Goal: Task Accomplishment & Management: Manage account settings

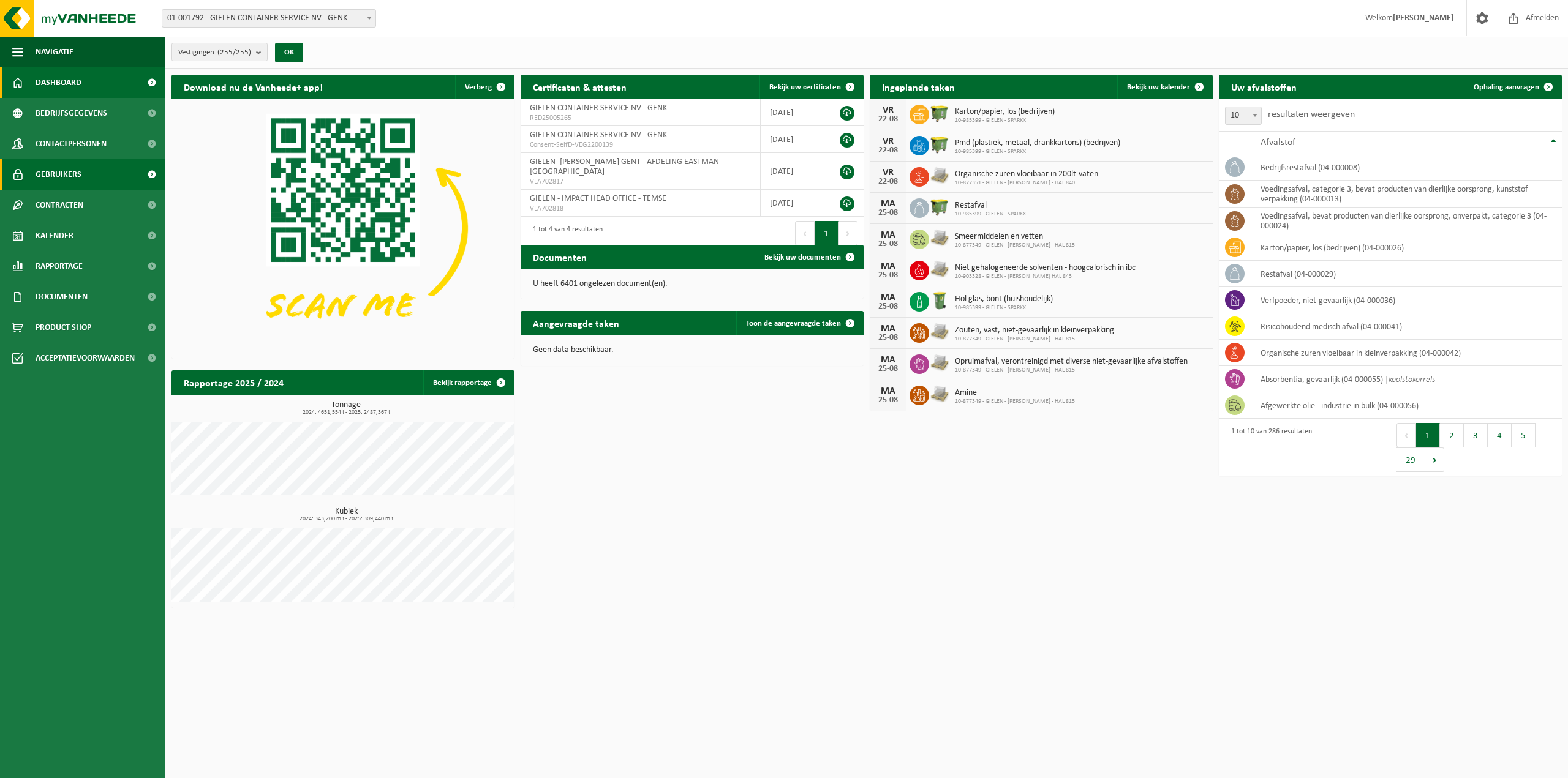
click at [81, 176] on link "Gebruikers" at bounding box center [82, 174] width 165 height 30
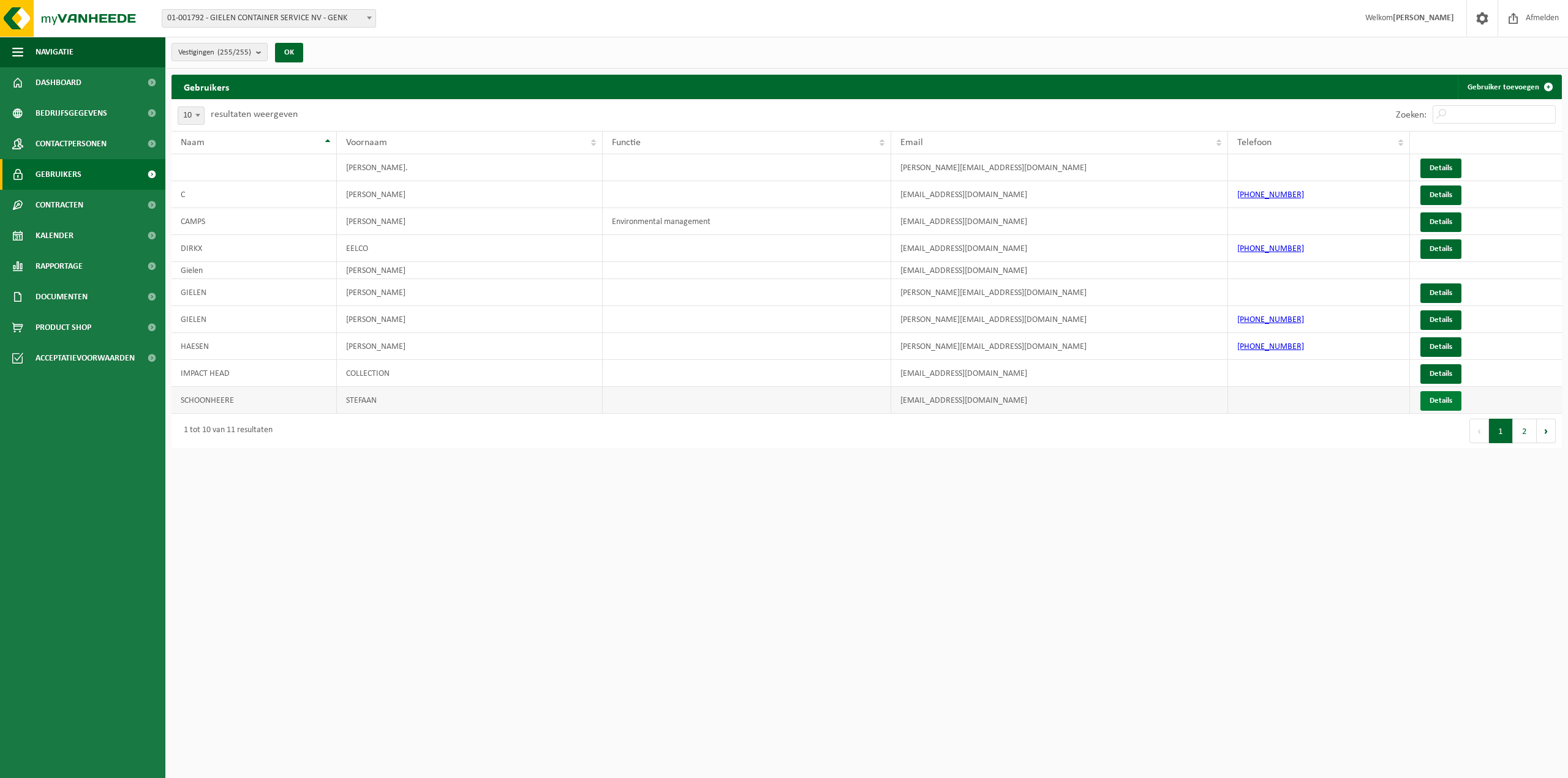
click at [1440, 404] on link "Details" at bounding box center [1440, 401] width 41 height 19
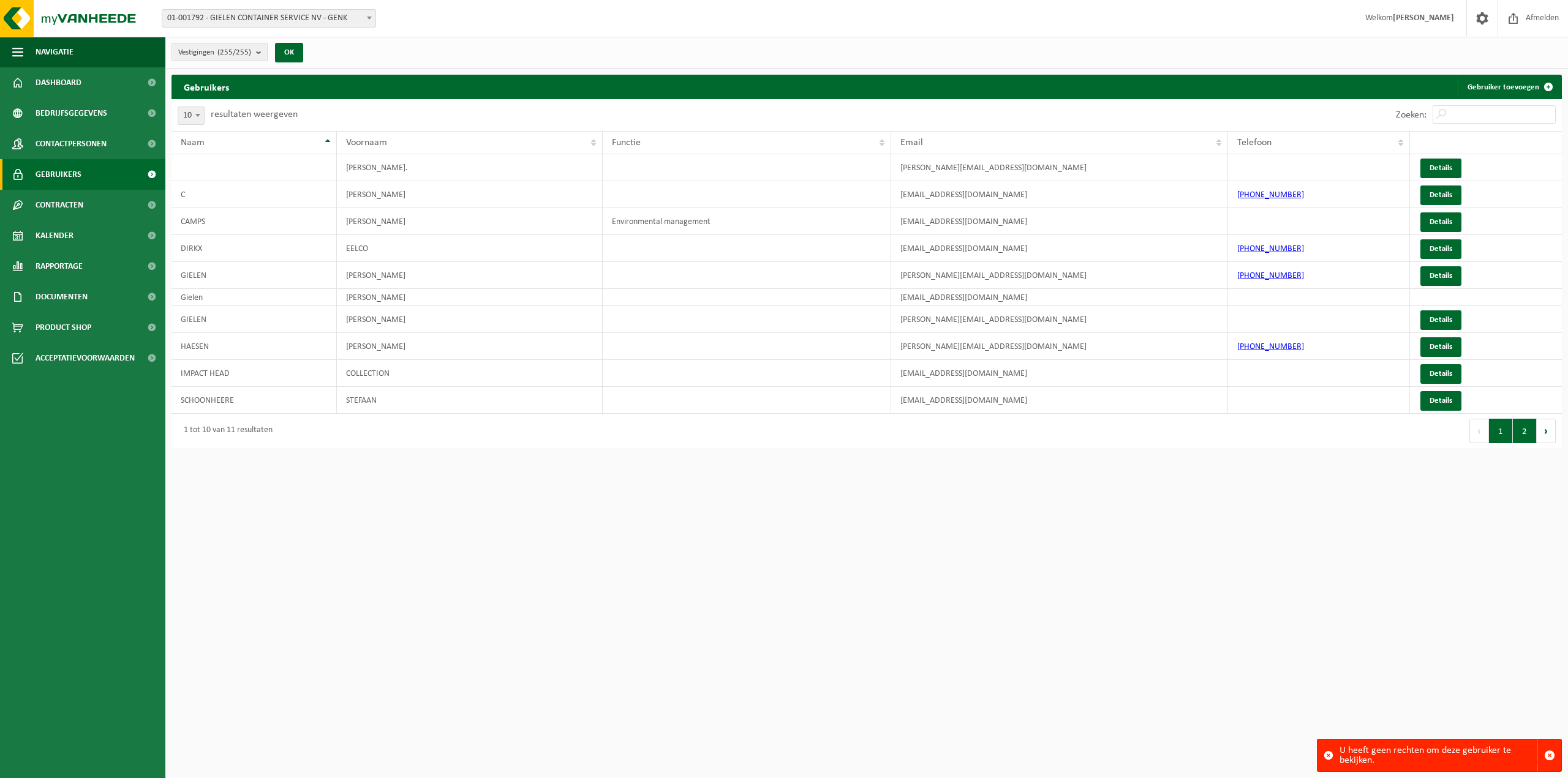
click at [1524, 437] on button "2" at bounding box center [1524, 430] width 24 height 24
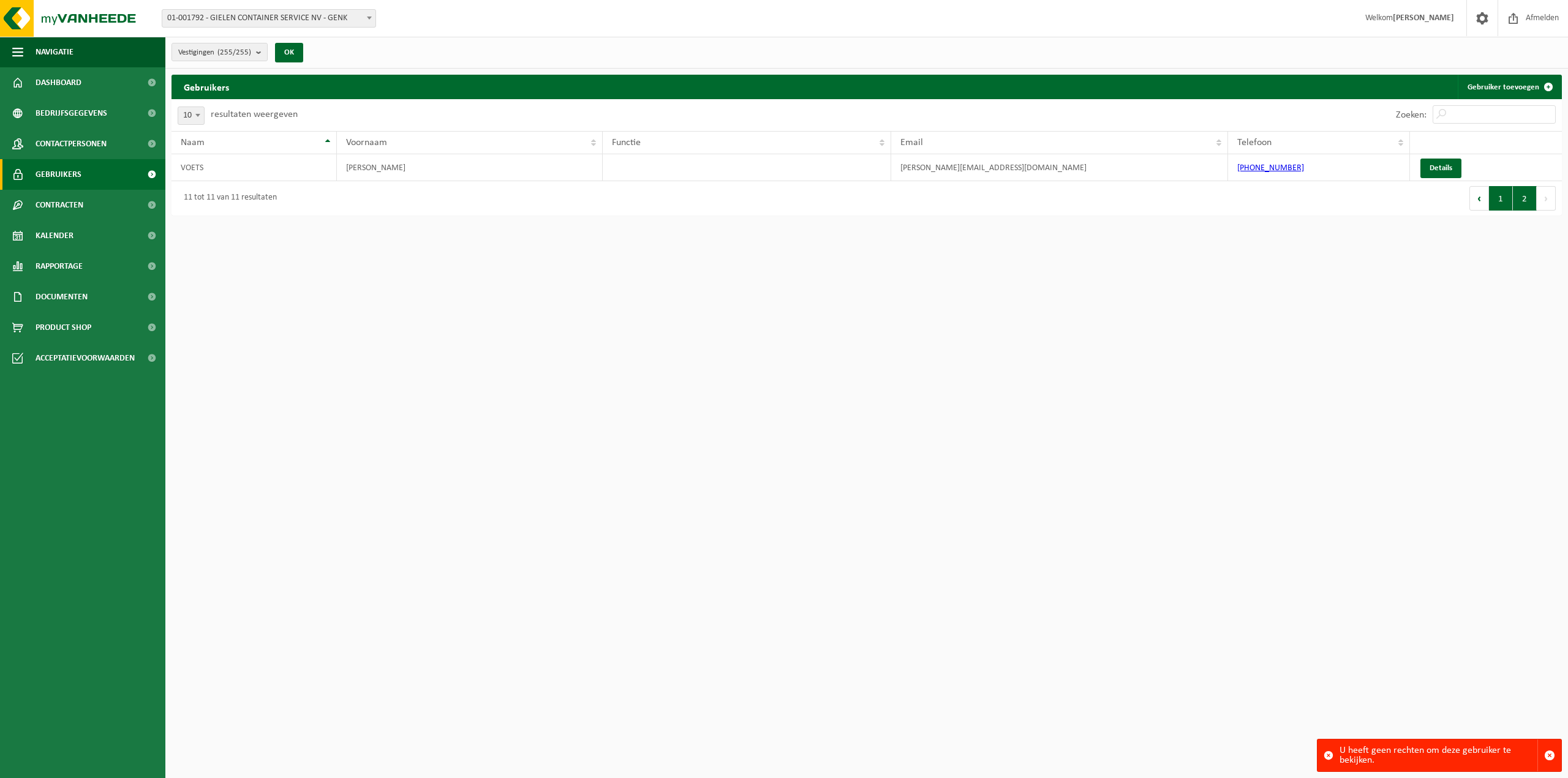
click at [1502, 200] on button "1" at bounding box center [1501, 198] width 24 height 24
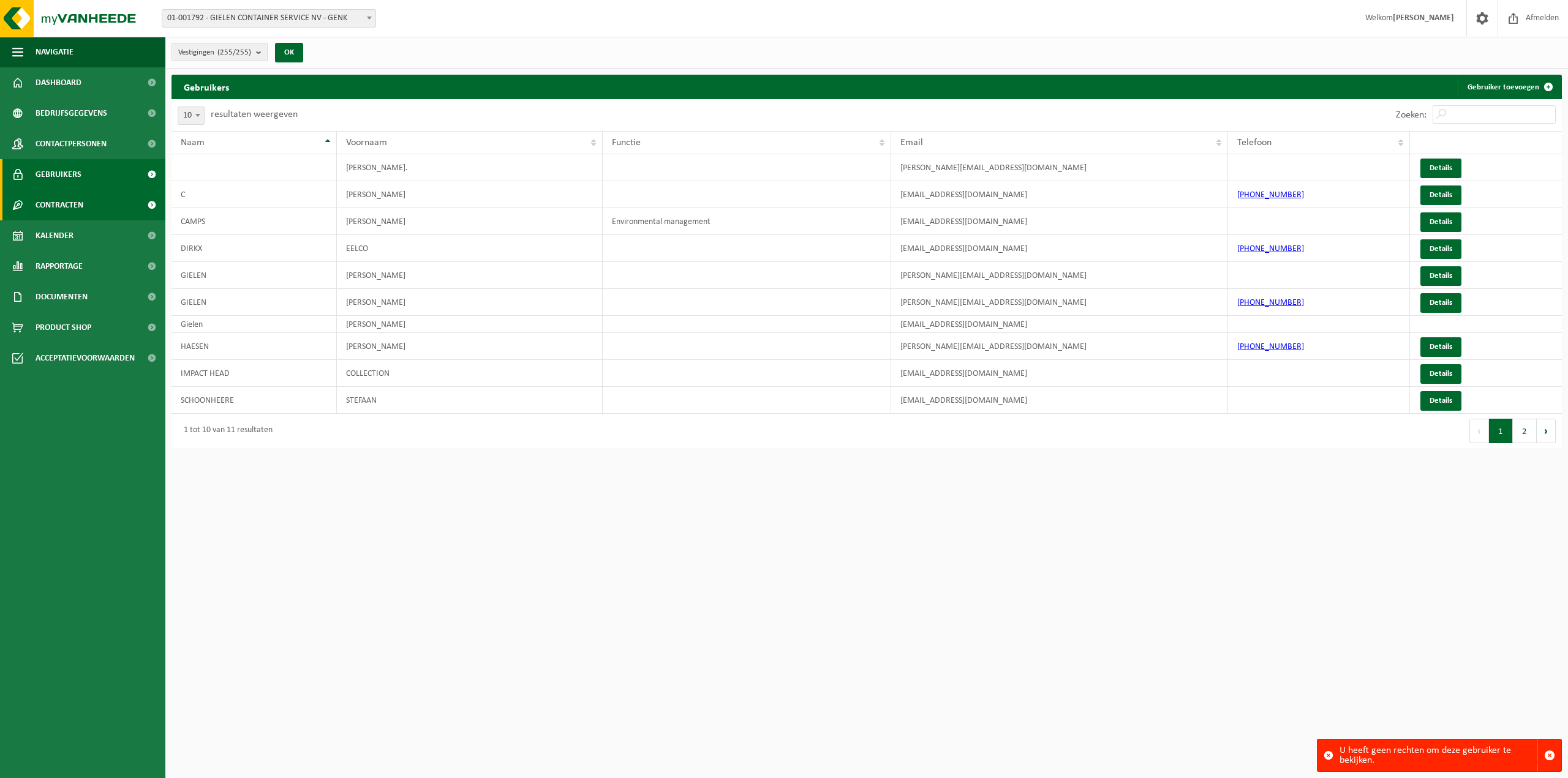
click at [78, 202] on span "Contracten" at bounding box center [59, 205] width 48 height 30
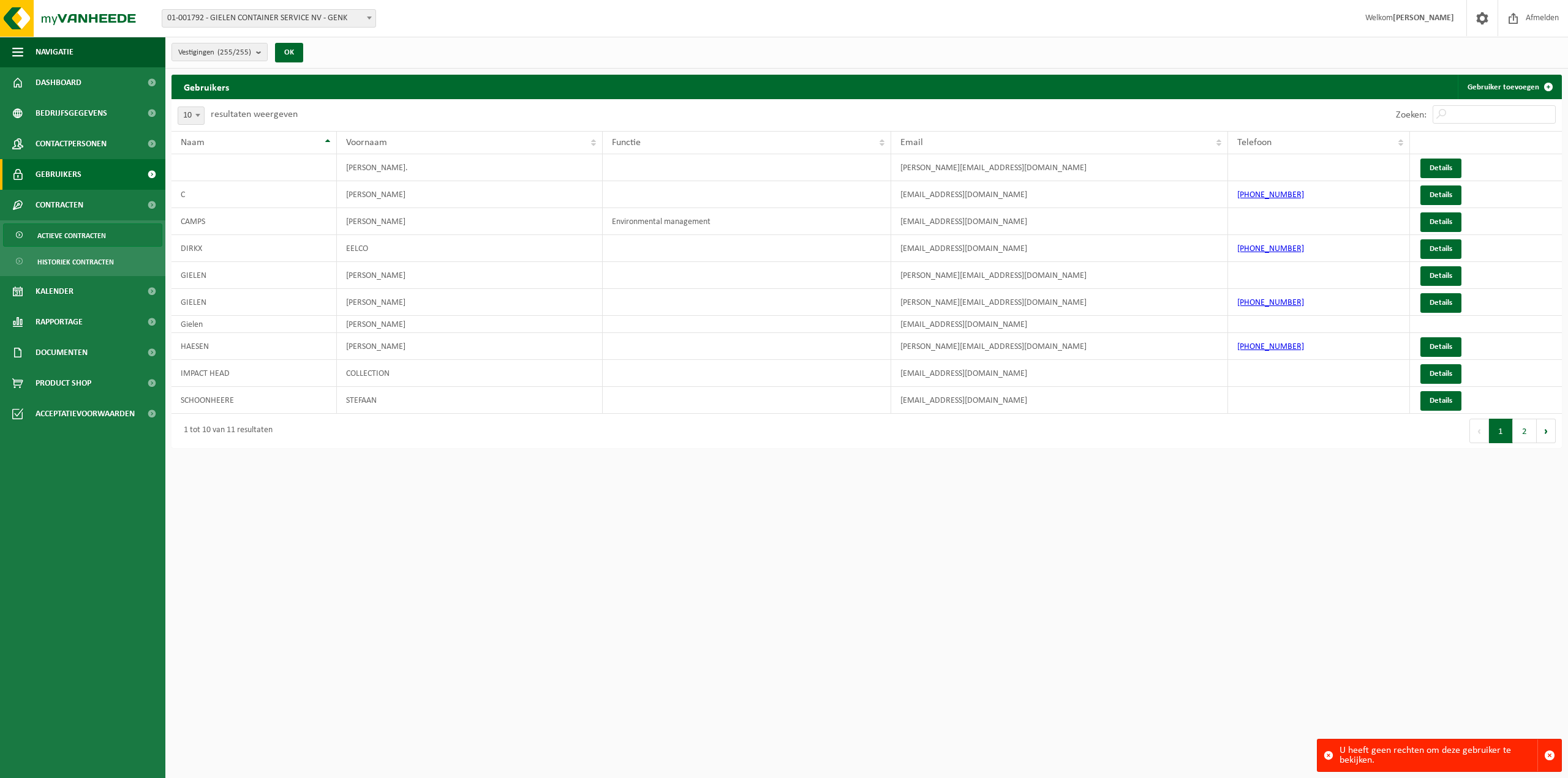
click at [75, 240] on span "Actieve contracten" at bounding box center [71, 236] width 68 height 23
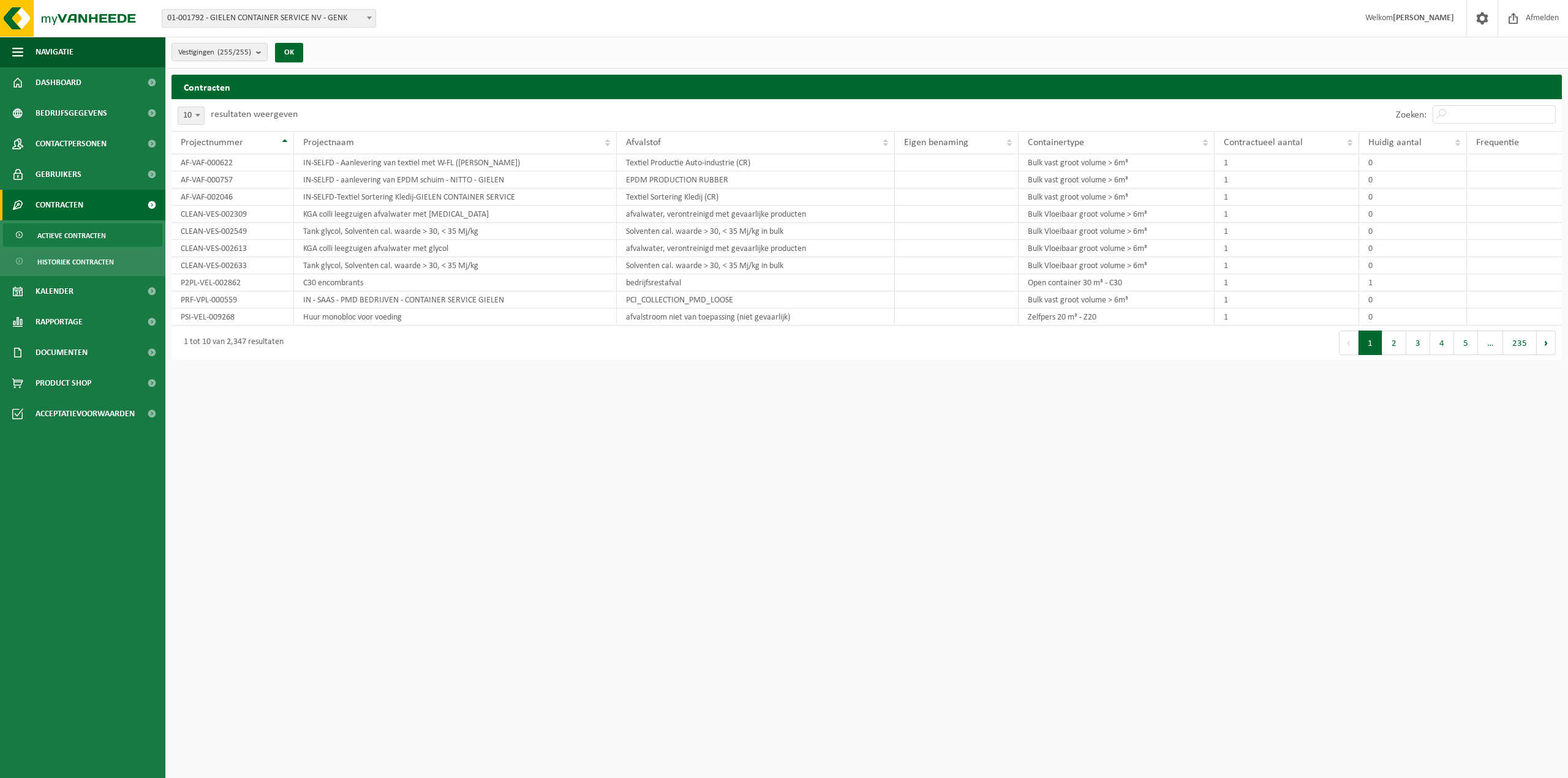
click at [243, 15] on span "01-001792 - GIELEN CONTAINER SERVICE NV - GENK" at bounding box center [269, 18] width 213 height 17
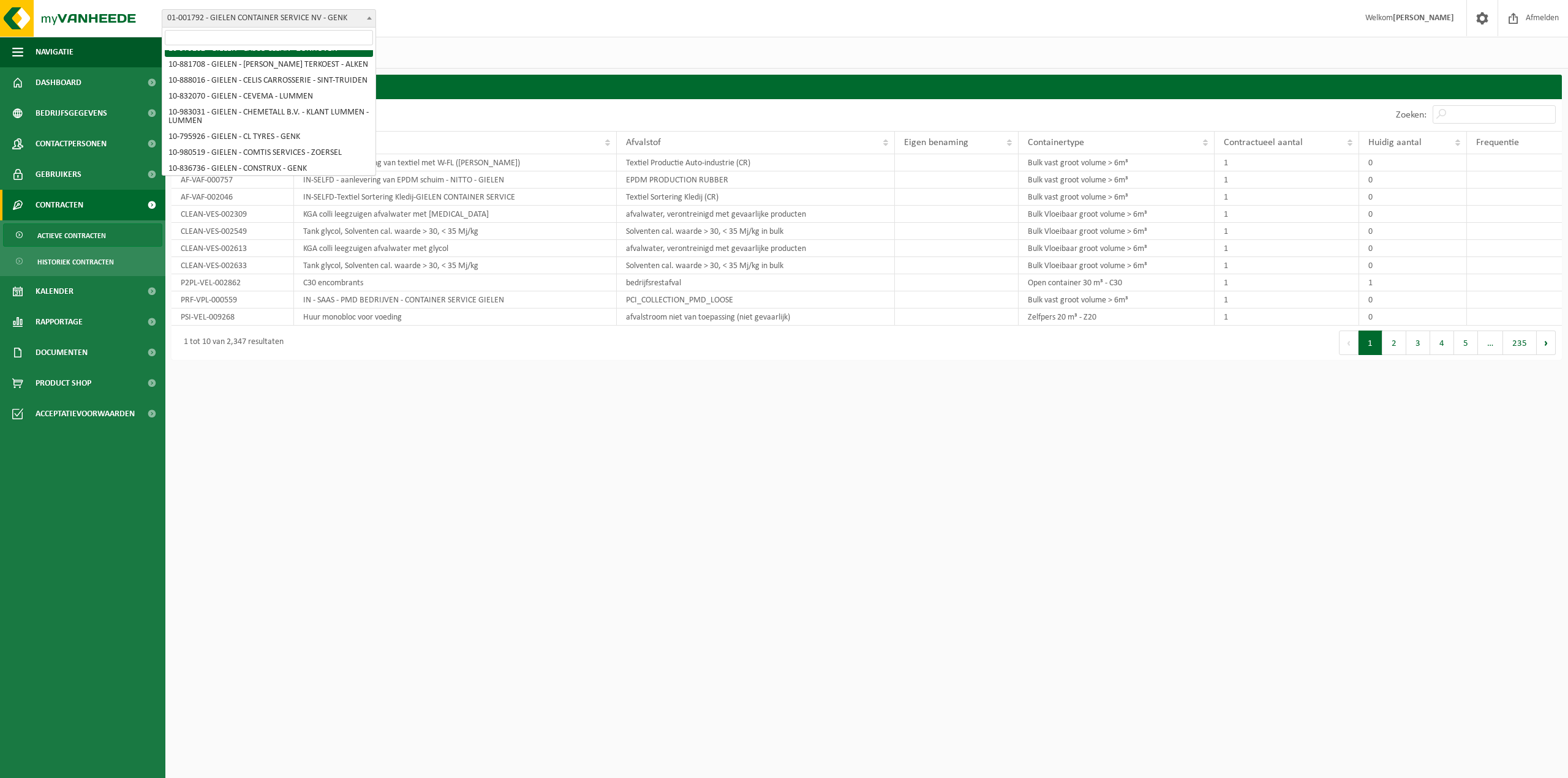
scroll to position [612, 0]
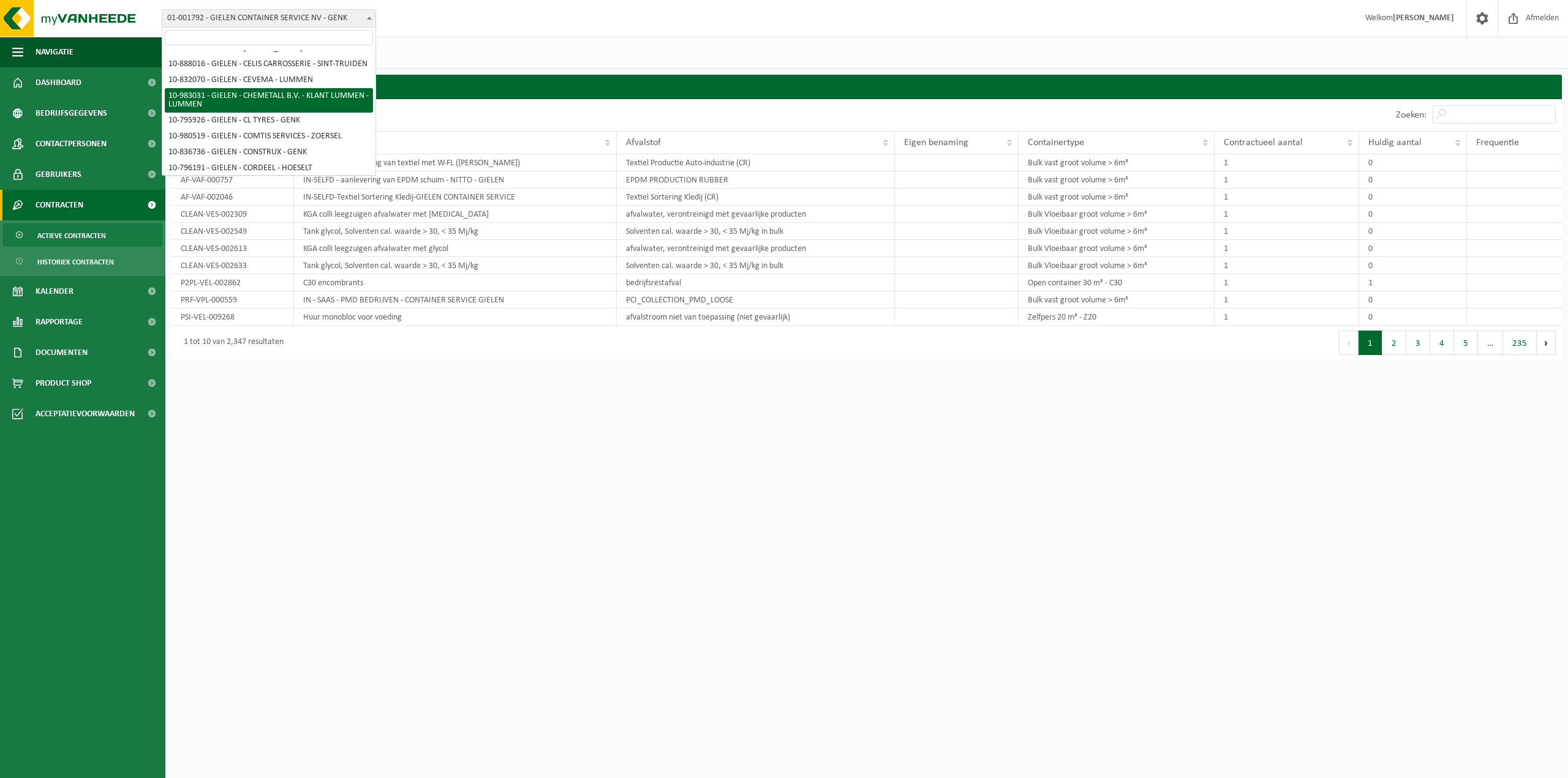
select select "162960"
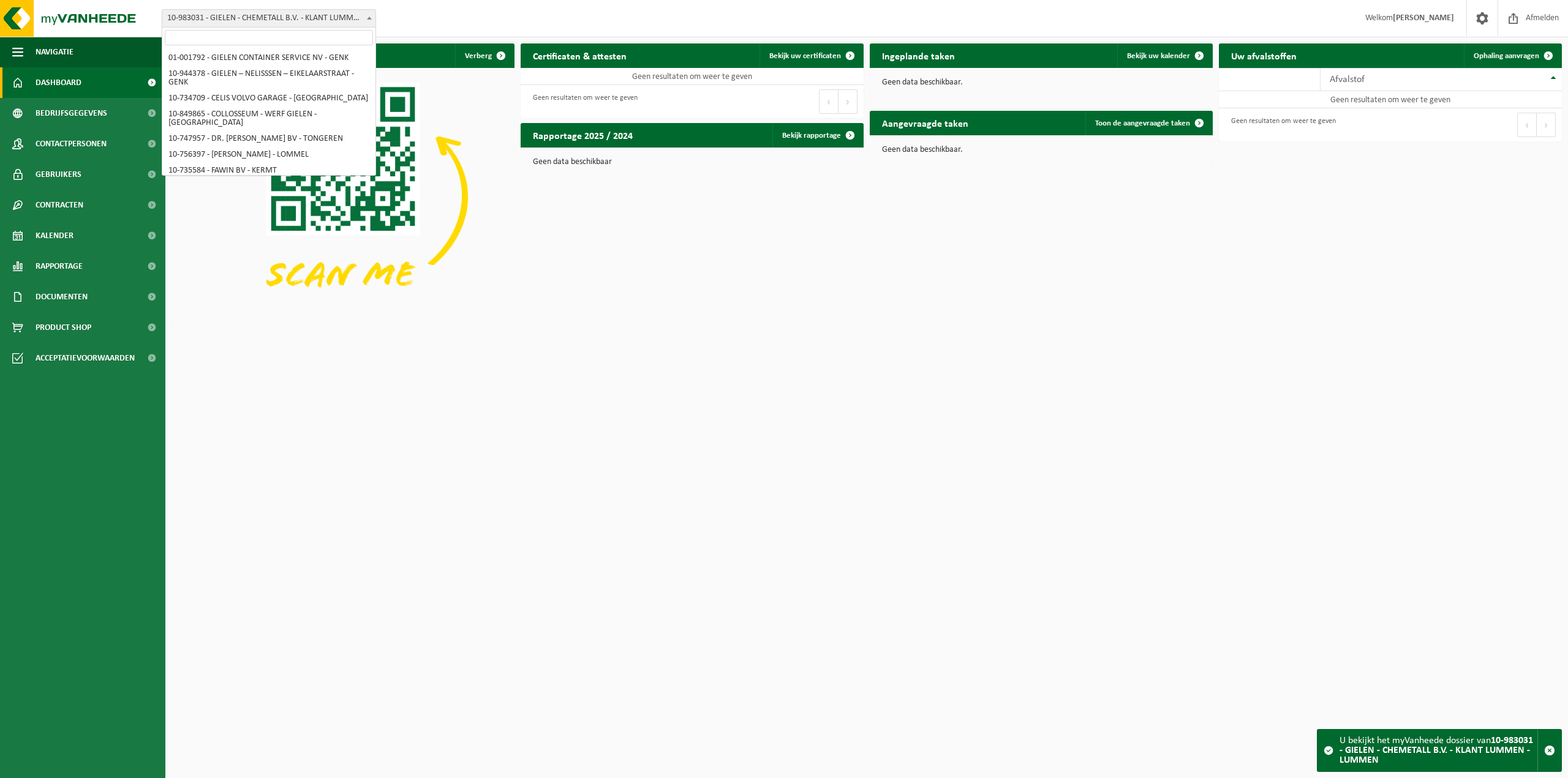
click at [325, 19] on span "10-983031 - GIELEN - CHEMETALL B.V. - KLANT LUMMEN - LUMMEN" at bounding box center [269, 18] width 213 height 17
select select "170005"
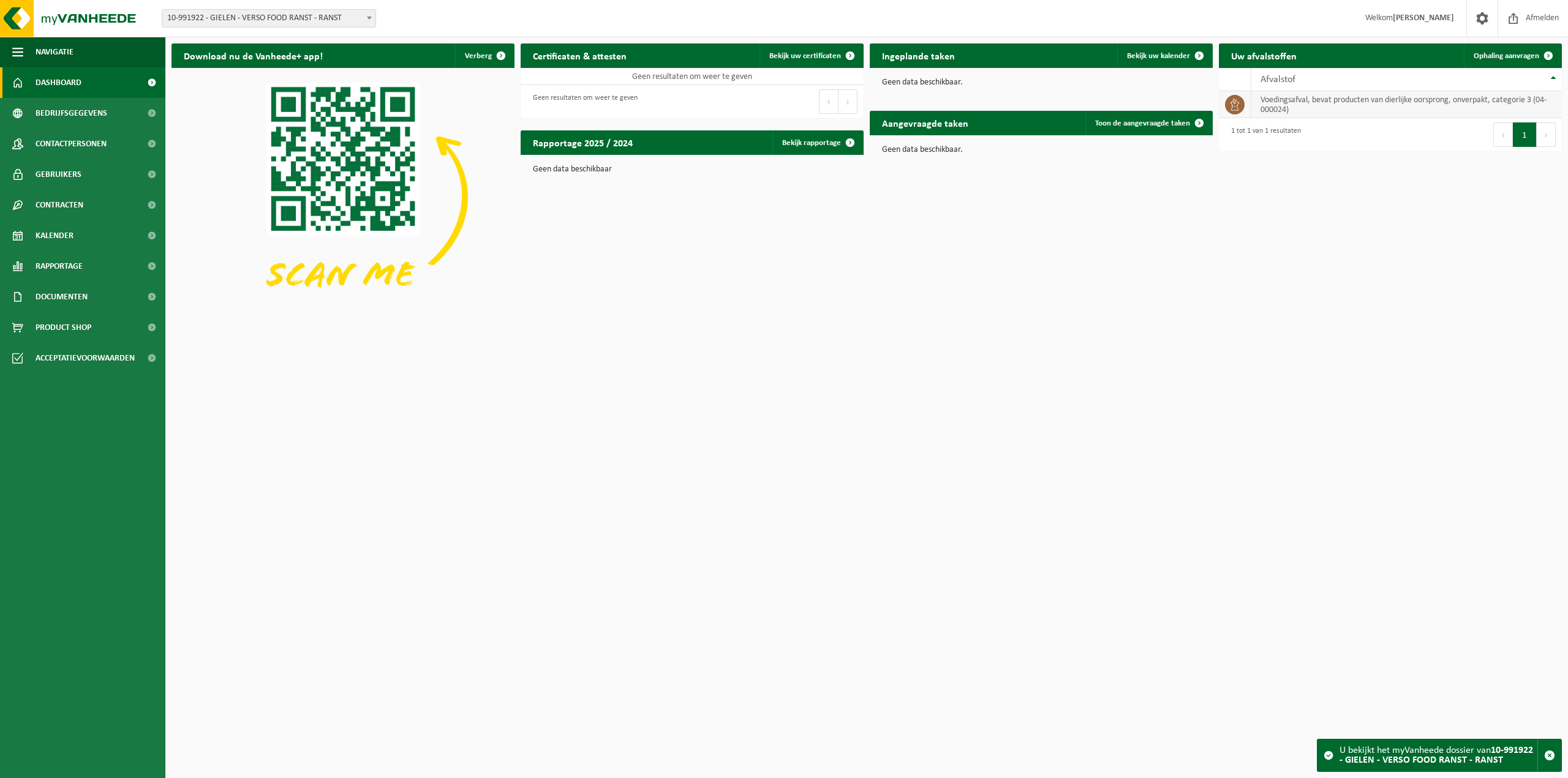
click at [1402, 106] on td "voedingsafval, bevat producten van dierlijke oorsprong, onverpakt, categorie 3 …" at bounding box center [1406, 104] width 310 height 27
click at [1408, 97] on td "voedingsafval, bevat producten van dierlijke oorsprong, onverpakt, categorie 3 …" at bounding box center [1406, 104] width 310 height 27
click at [332, 16] on span "10-991922 - GIELEN - VERSO FOOD RANST - RANST" at bounding box center [269, 18] width 213 height 17
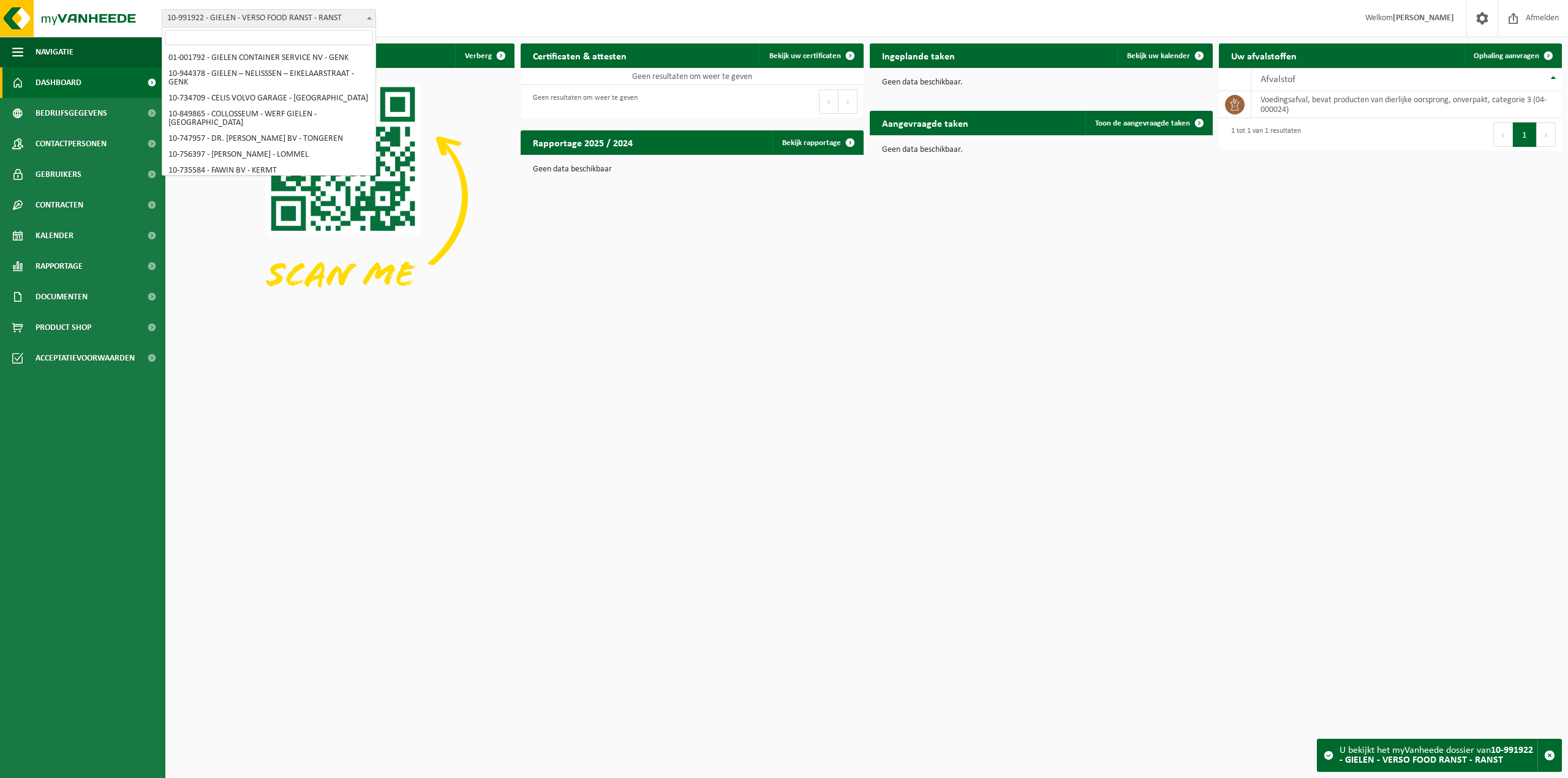
scroll to position [4010, 0]
select select "170007"
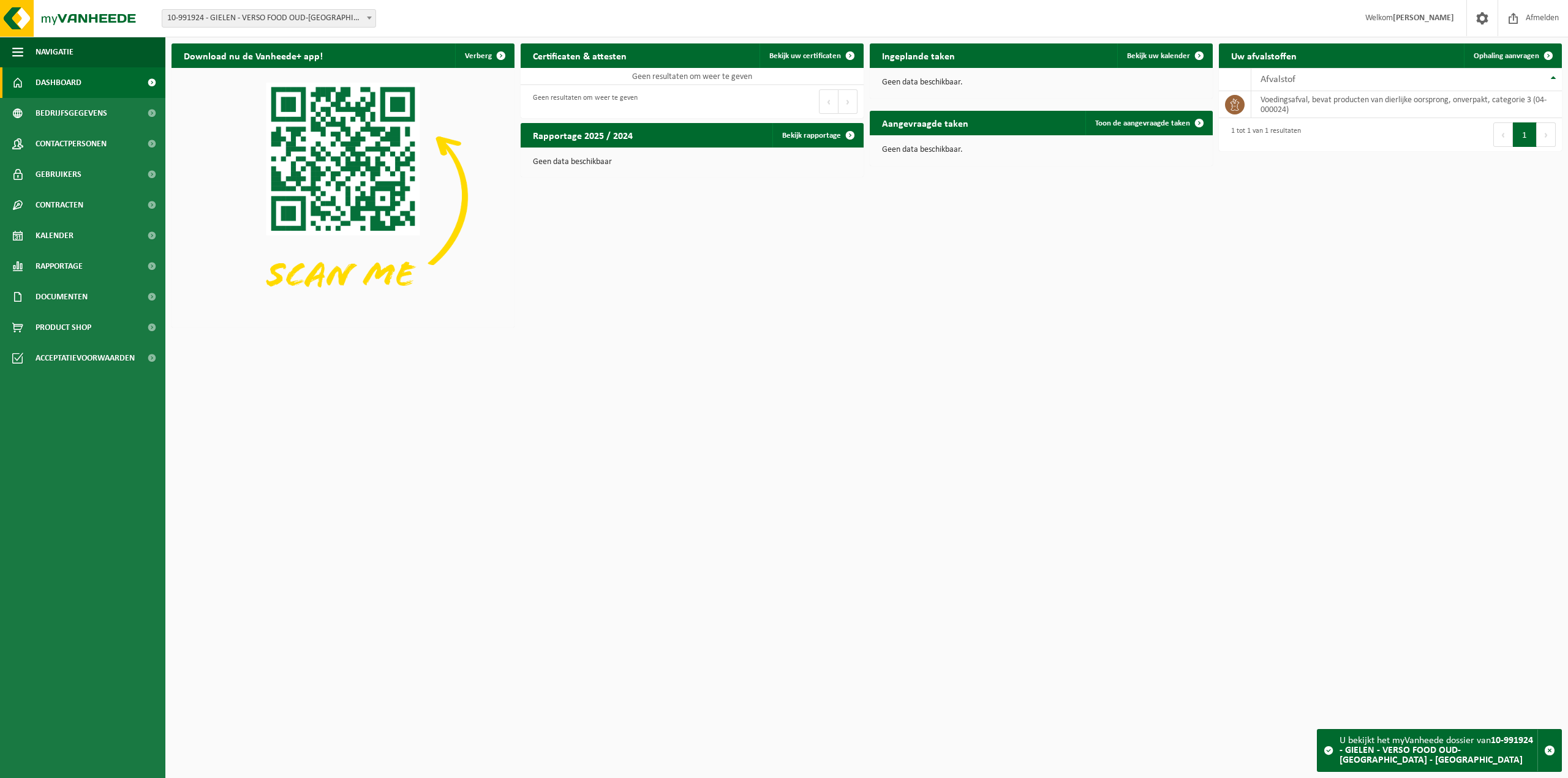
click at [357, 18] on span "10-991924 - GIELEN - VERSO FOOD OUD-[GEOGRAPHIC_DATA] - [GEOGRAPHIC_DATA]" at bounding box center [269, 18] width 213 height 17
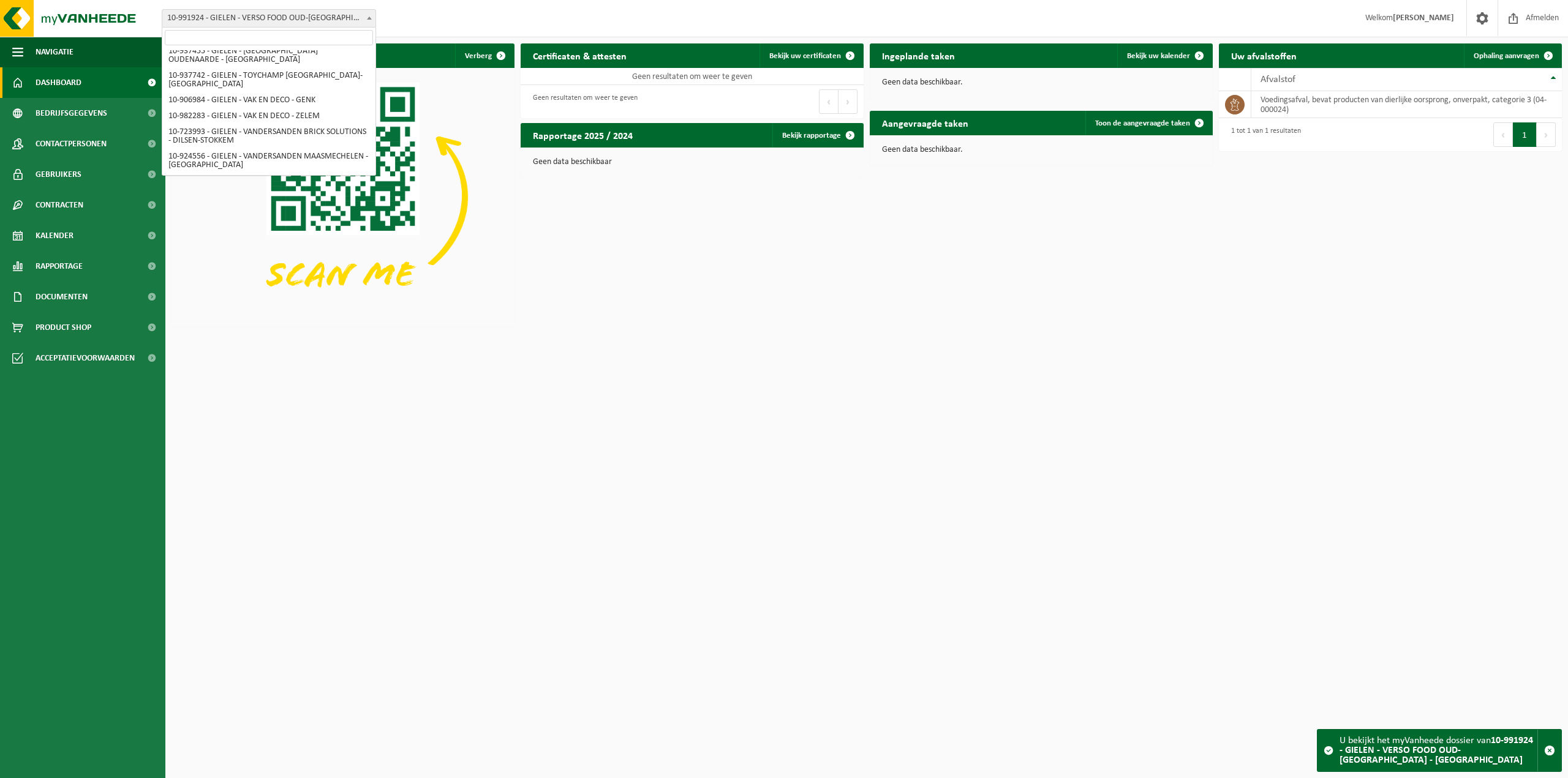
scroll to position [3907, 0]
select select "10174"
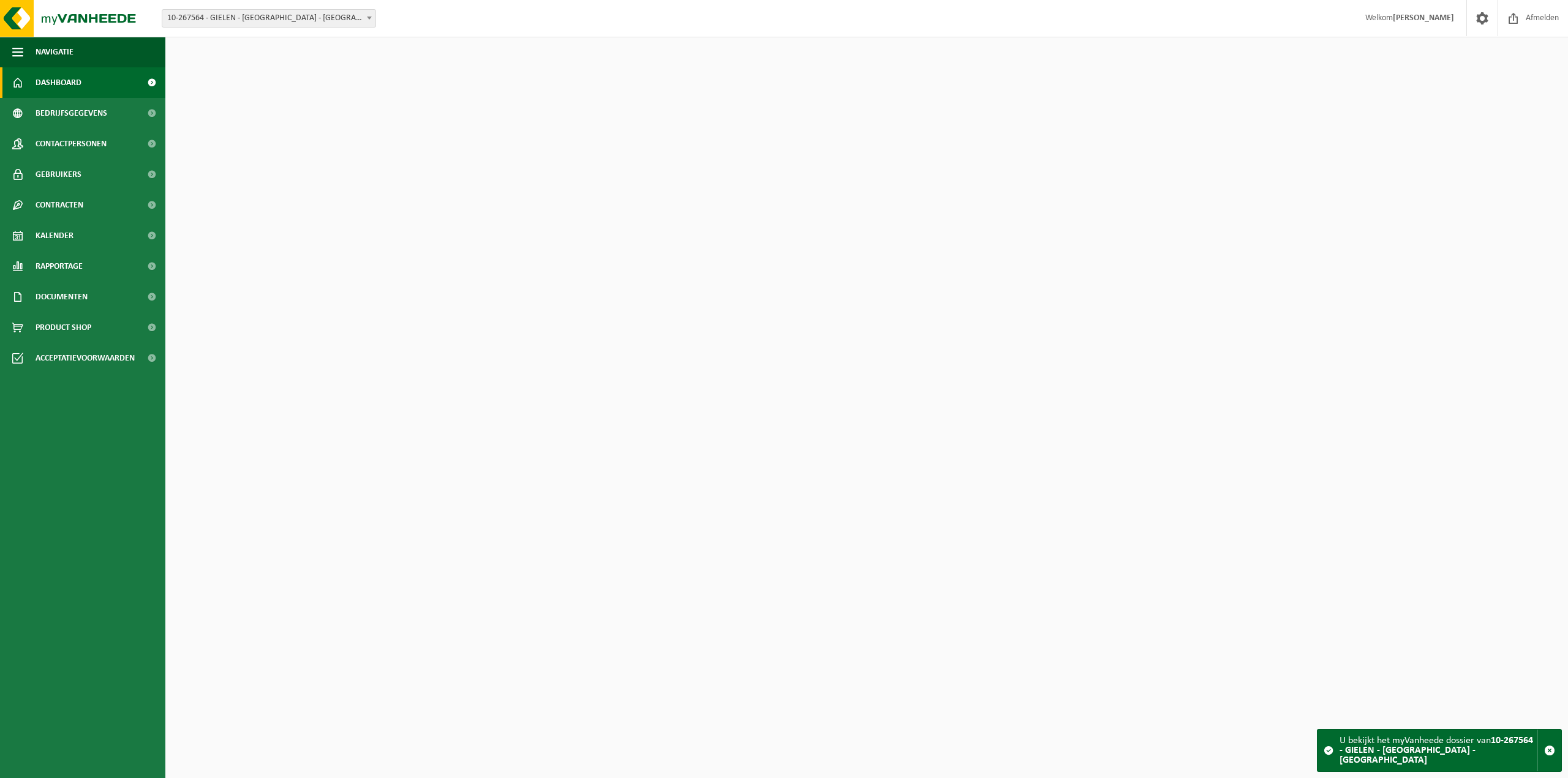
click at [342, 15] on span "10-267564 - GIELEN - [GEOGRAPHIC_DATA] - [GEOGRAPHIC_DATA]" at bounding box center [269, 18] width 213 height 17
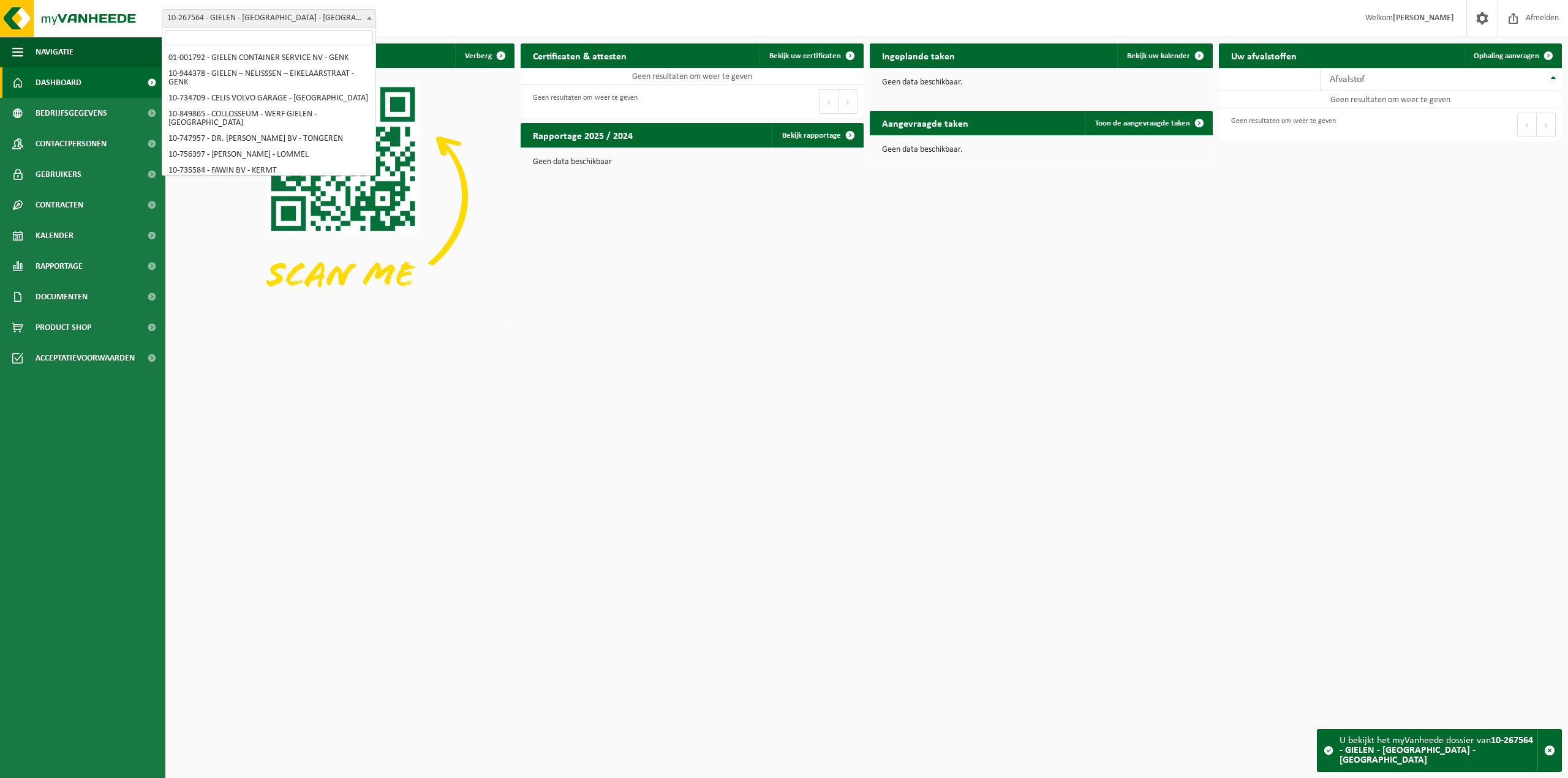
scroll to position [3929, 0]
select select "170006"
